Goal: Navigation & Orientation: Understand site structure

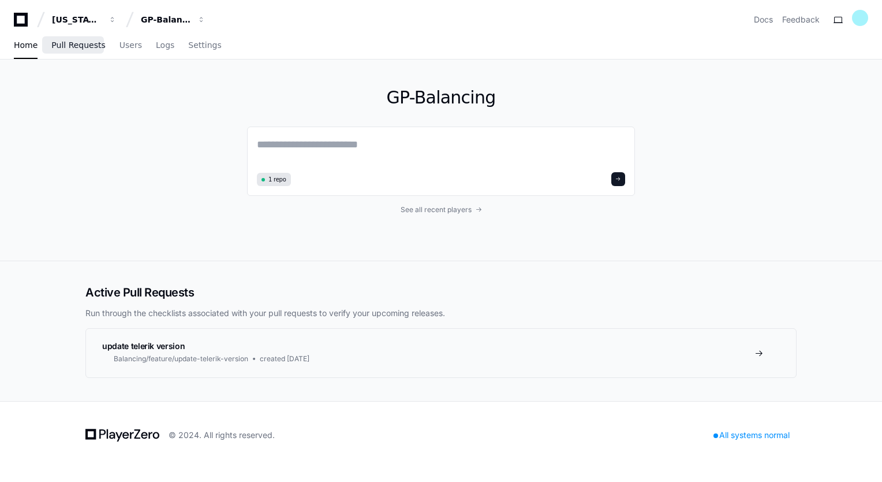
click at [61, 49] on span "Pull Requests" at bounding box center [78, 45] width 54 height 7
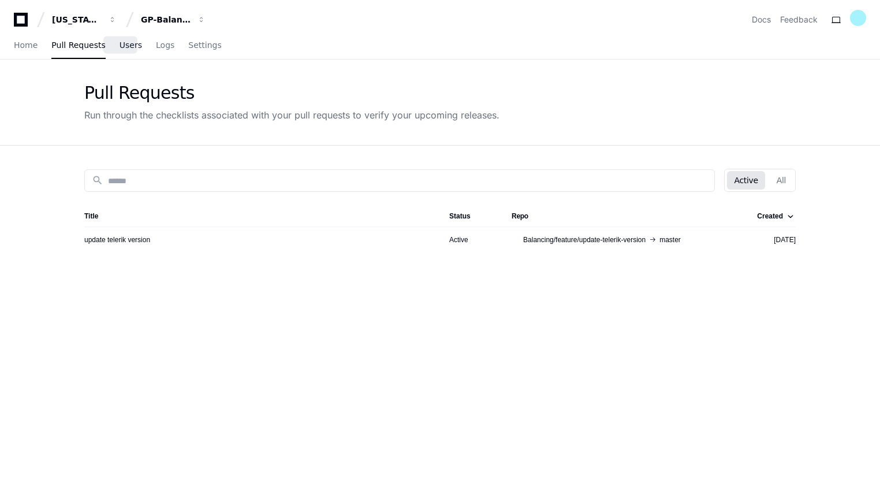
click at [120, 48] on span "Users" at bounding box center [131, 45] width 23 height 7
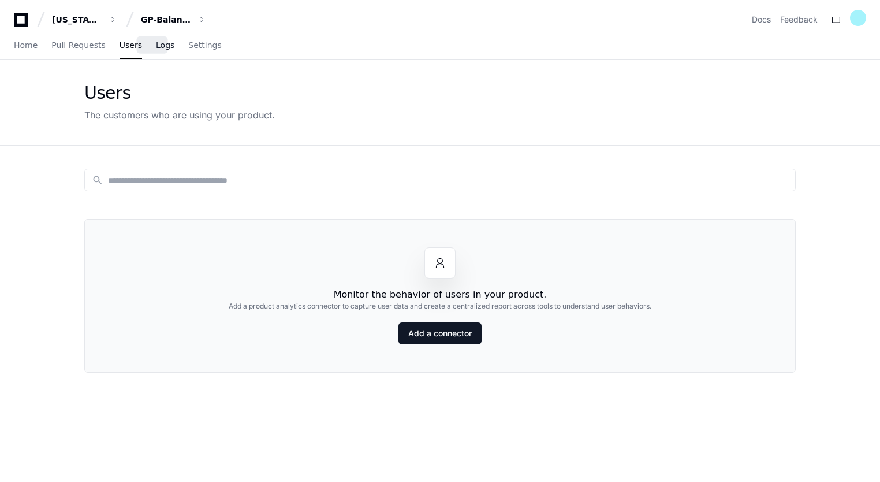
click at [157, 42] on span "Logs" at bounding box center [165, 45] width 18 height 7
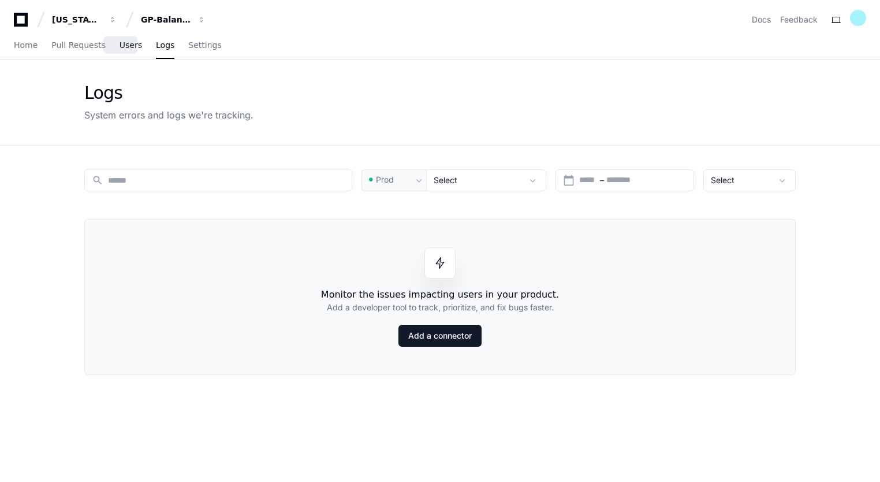
click at [120, 51] on link "Users" at bounding box center [131, 45] width 23 height 27
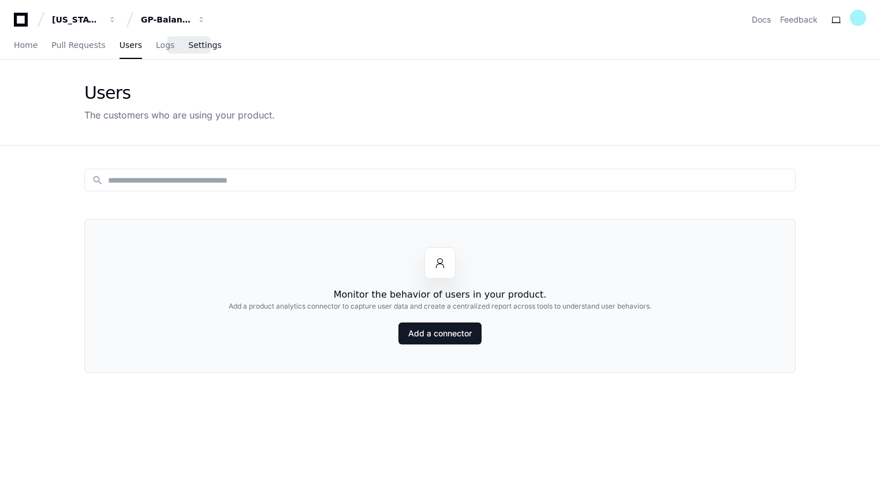
click at [192, 43] on span "Settings" at bounding box center [204, 45] width 33 height 7
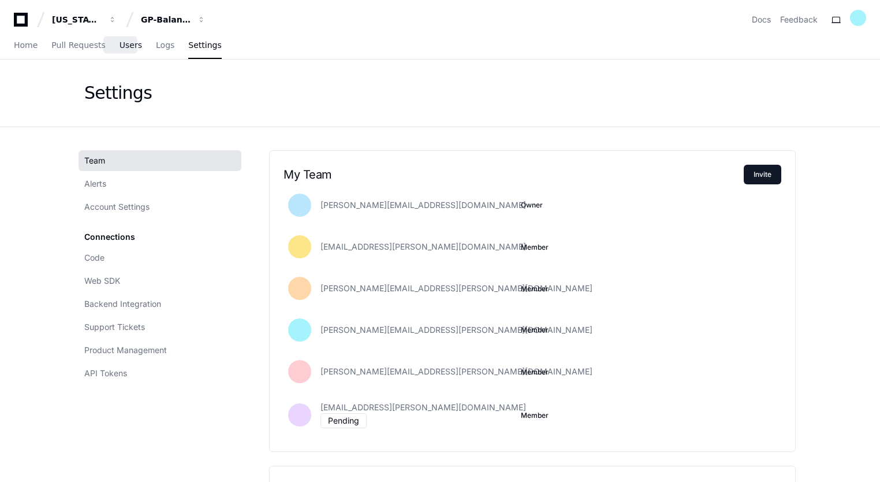
click at [120, 43] on span "Users" at bounding box center [131, 45] width 23 height 7
